Goal: Navigation & Orientation: Find specific page/section

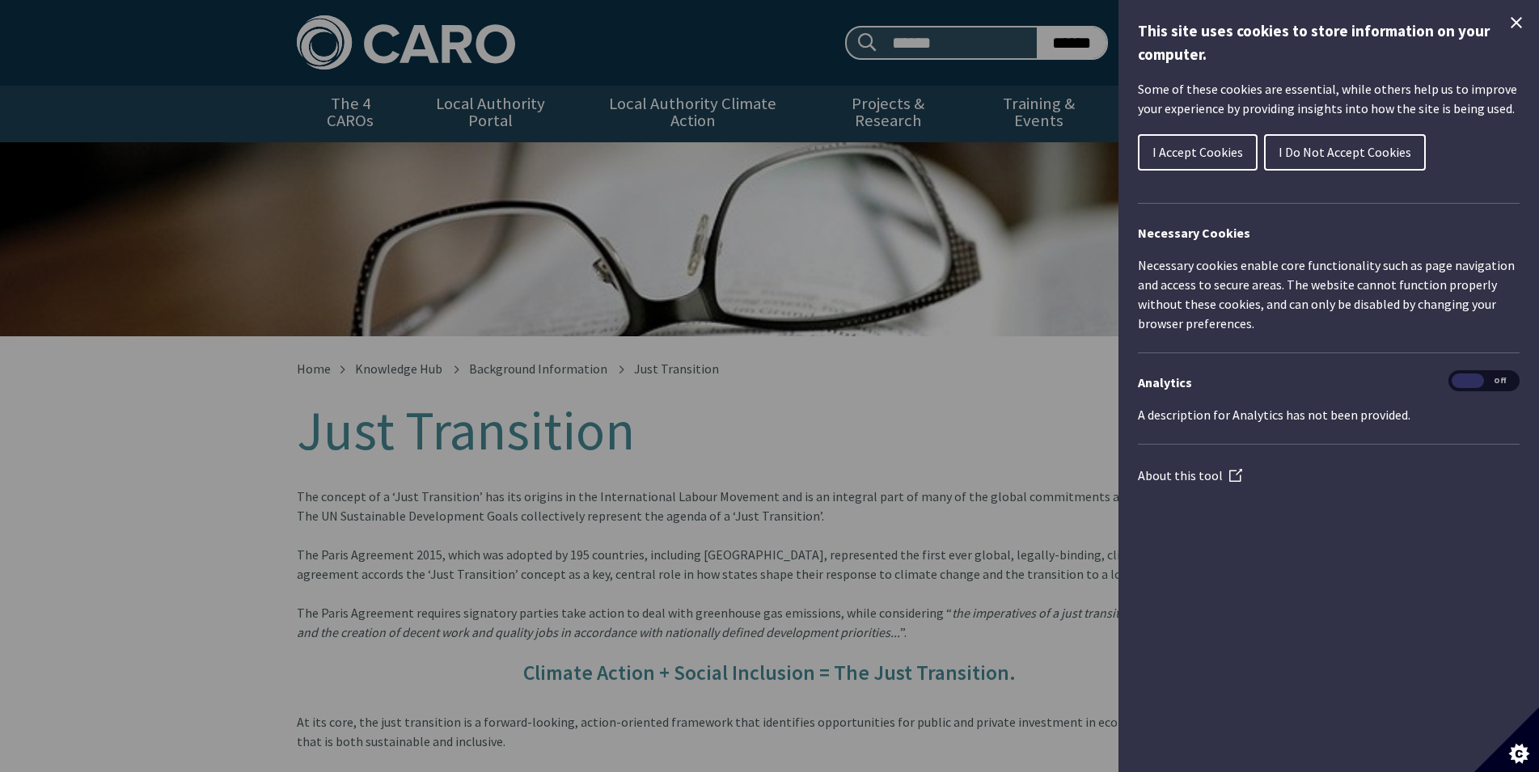
click at [1288, 150] on span "I Do Not Accept Cookies" at bounding box center [1344, 152] width 133 height 16
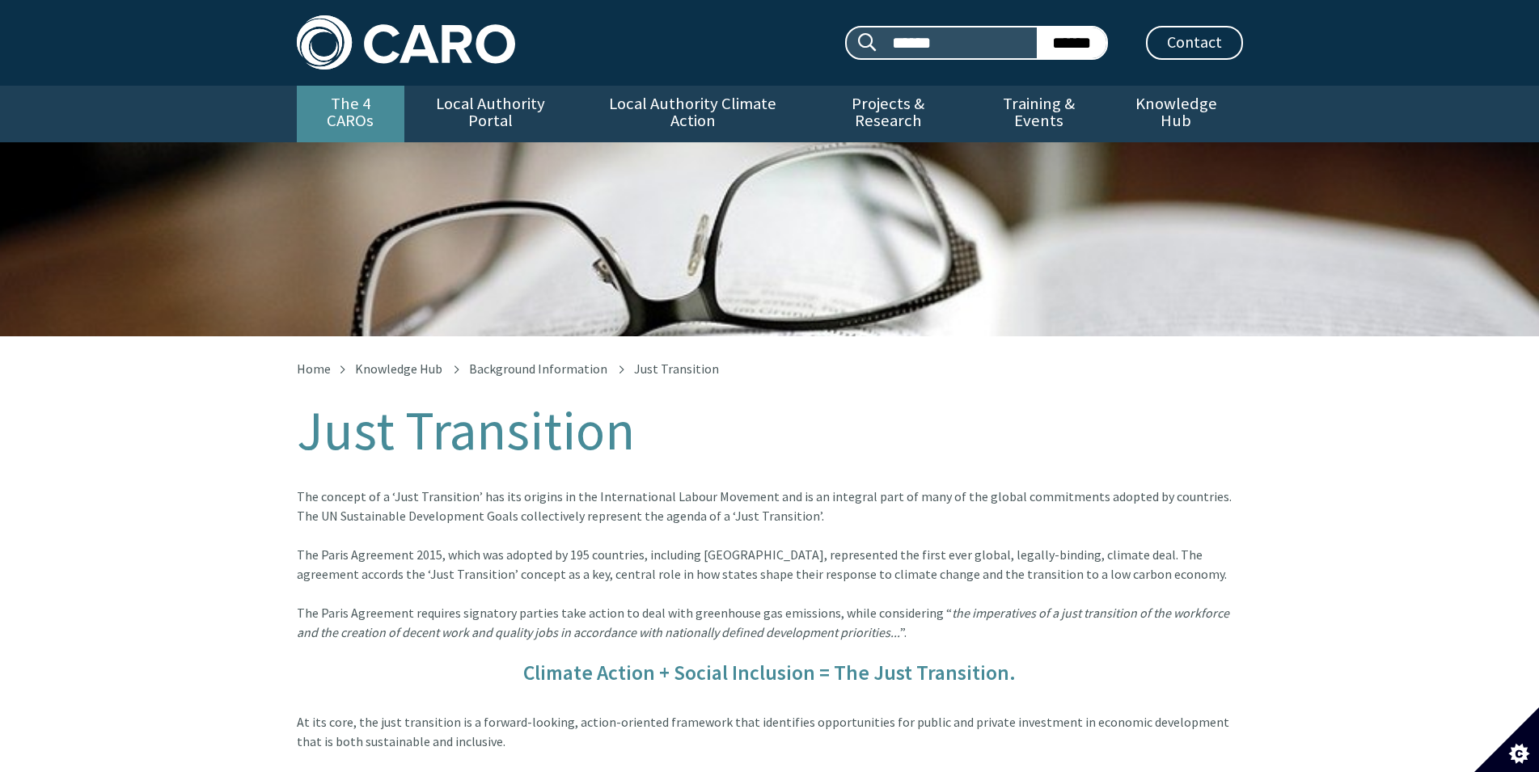
click at [349, 120] on link "The 4 CAROs" at bounding box center [351, 114] width 108 height 57
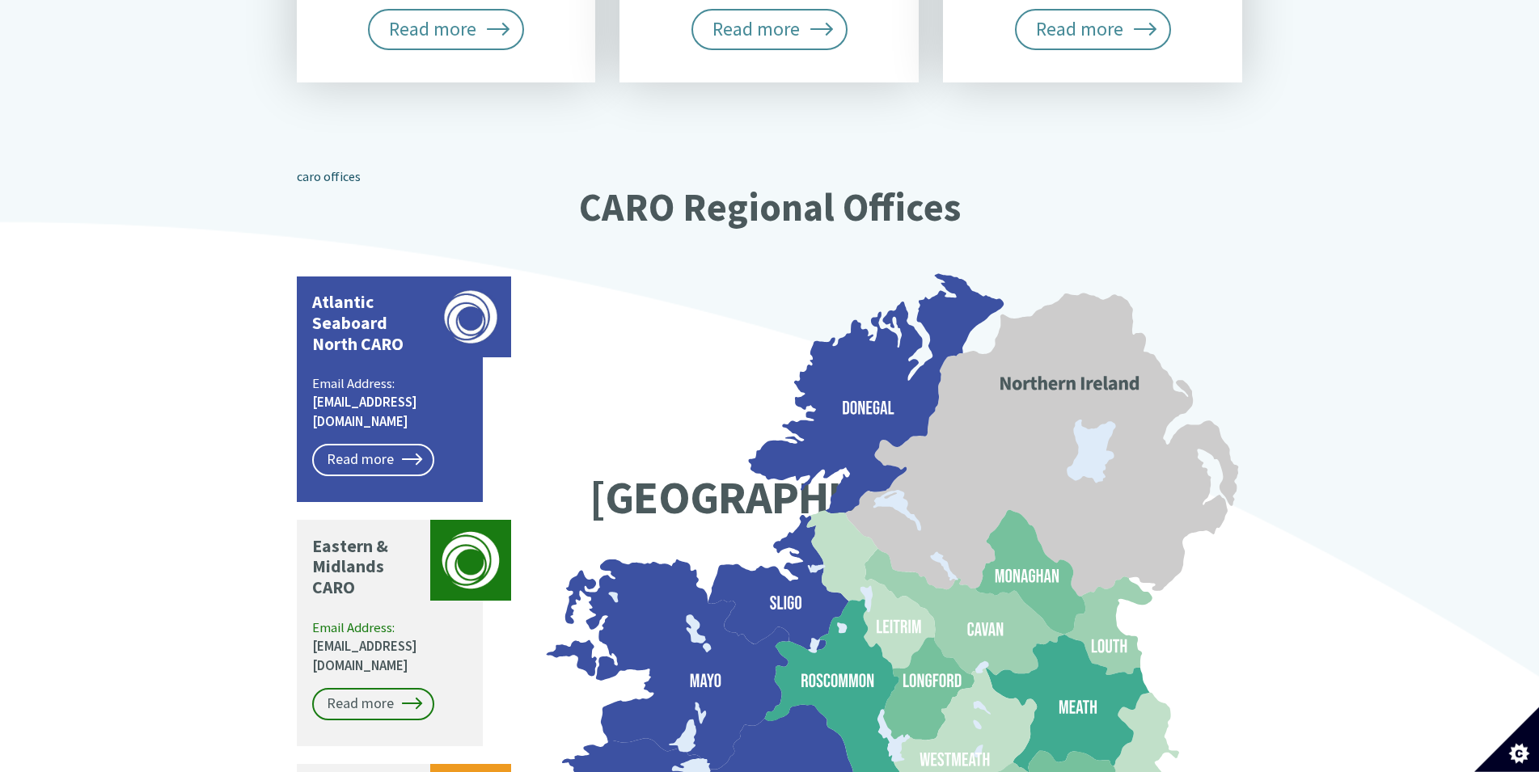
scroll to position [1100, 0]
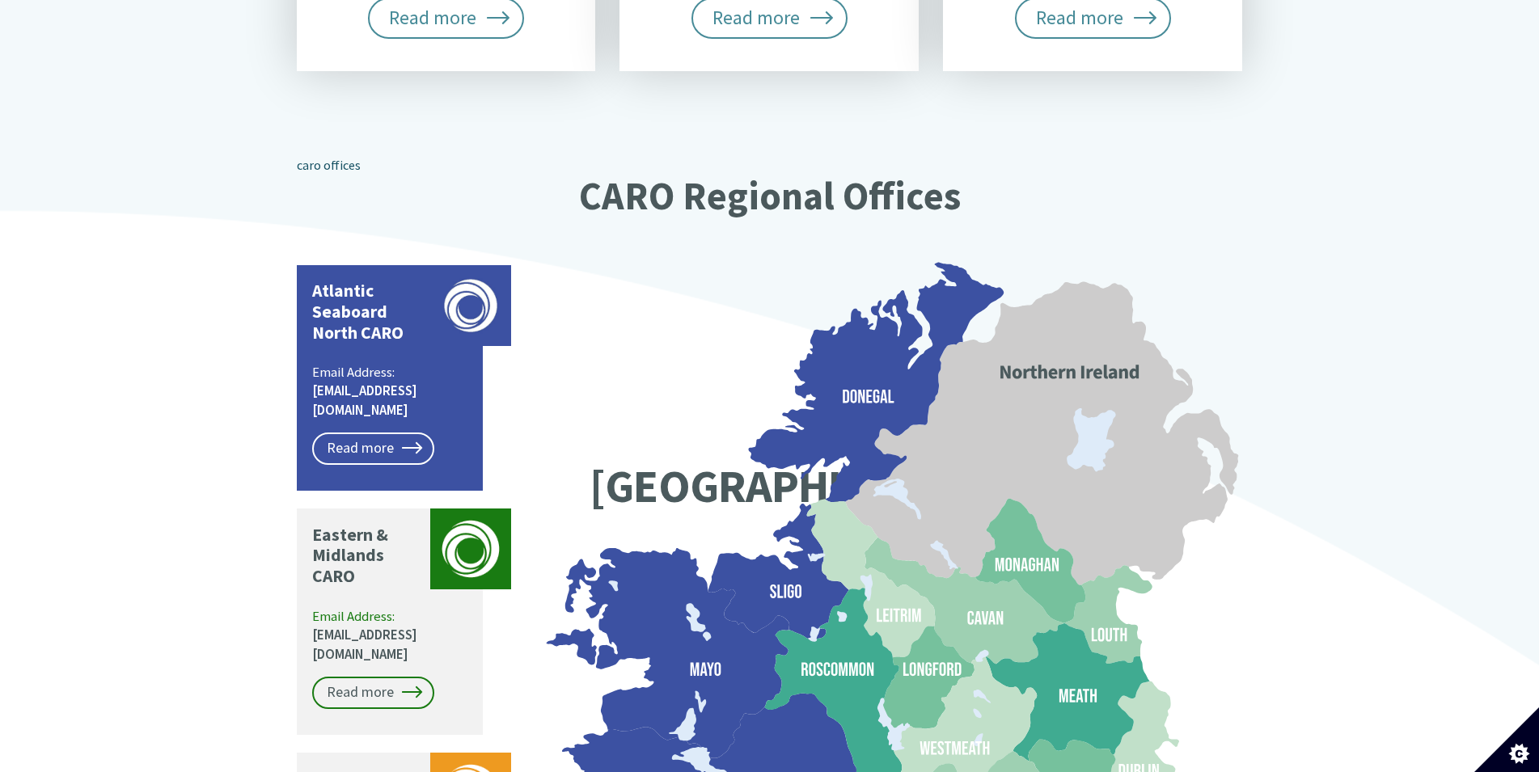
click at [395, 293] on p "Atlantic Seaboard North CARO" at bounding box center [367, 312] width 110 height 63
click at [373, 433] on link "Read more" at bounding box center [373, 449] width 122 height 32
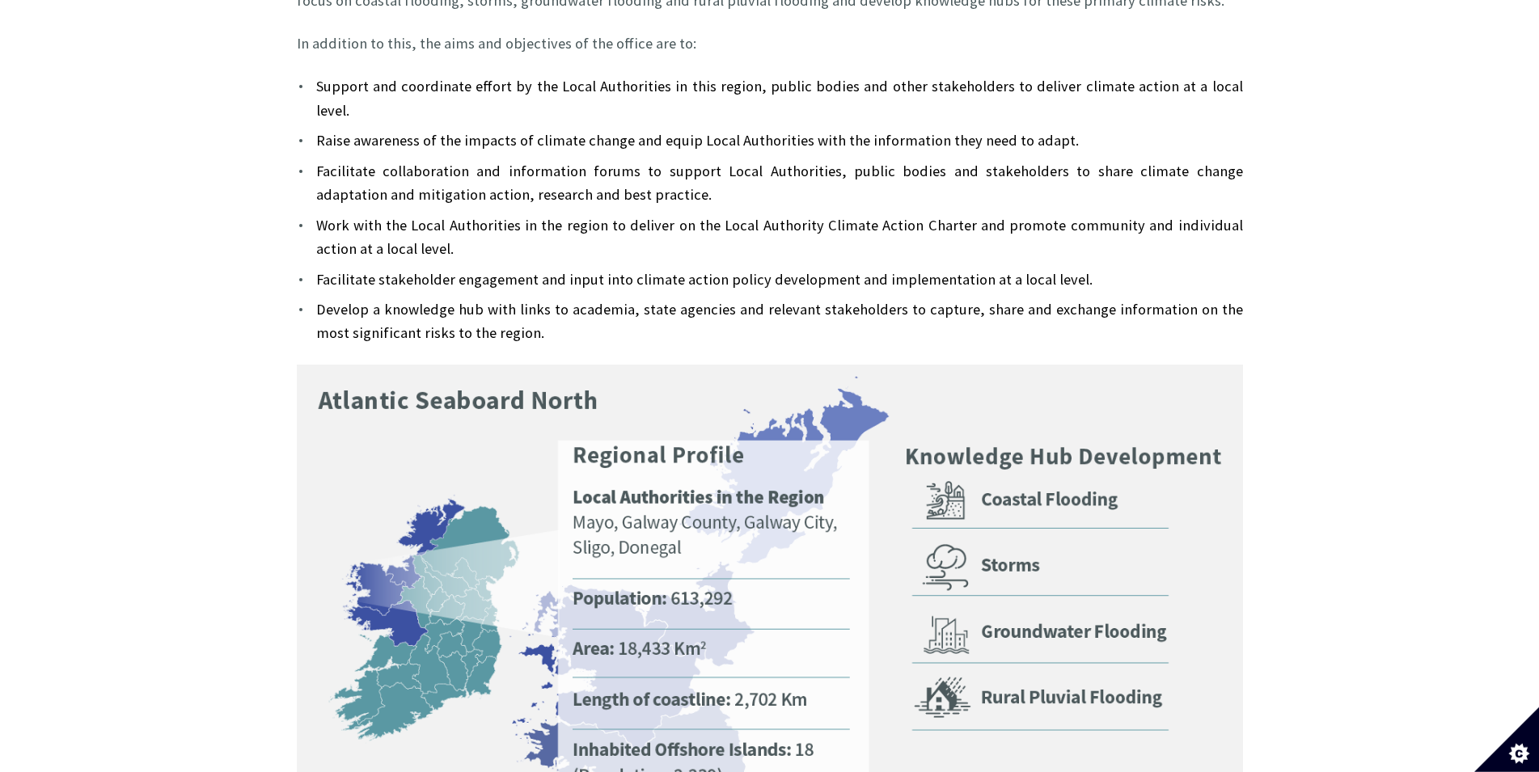
scroll to position [825, 0]
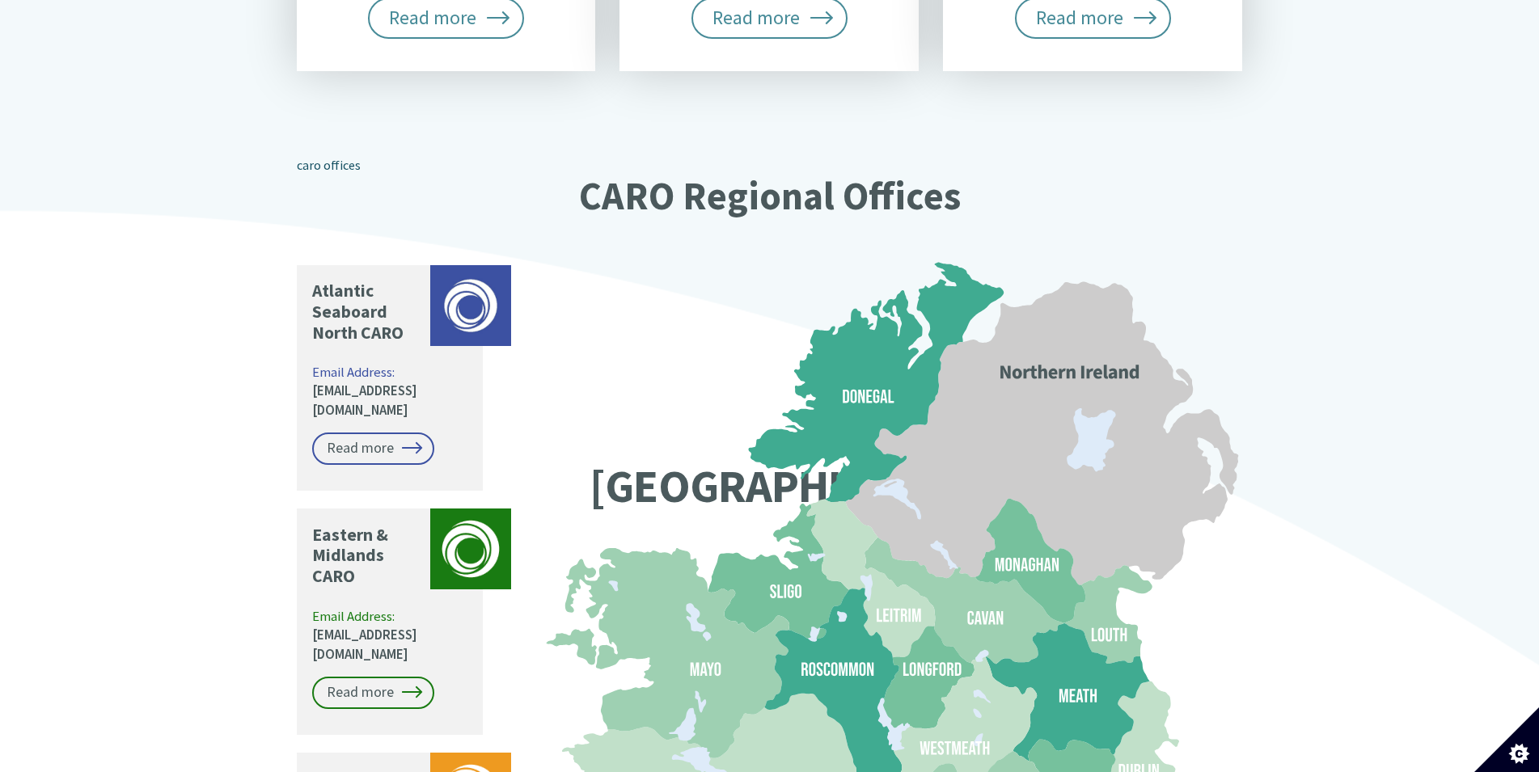
scroll to position [1100, 0]
